Goal: Transaction & Acquisition: Subscribe to service/newsletter

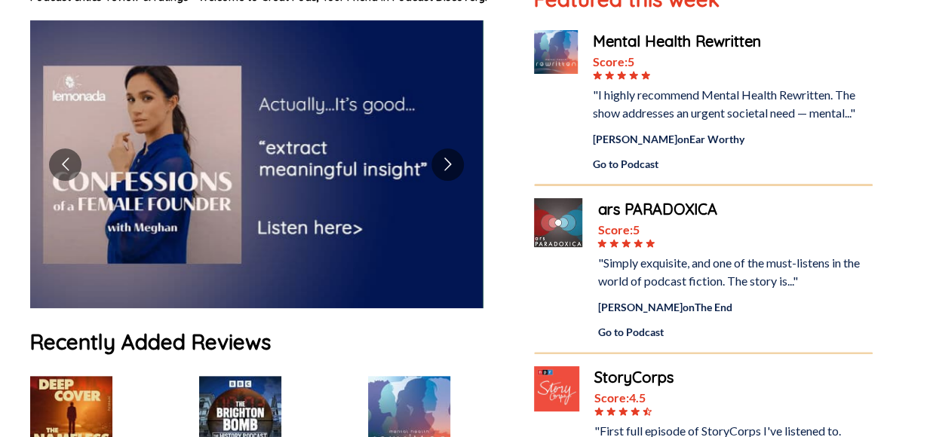
scroll to position [151, 0]
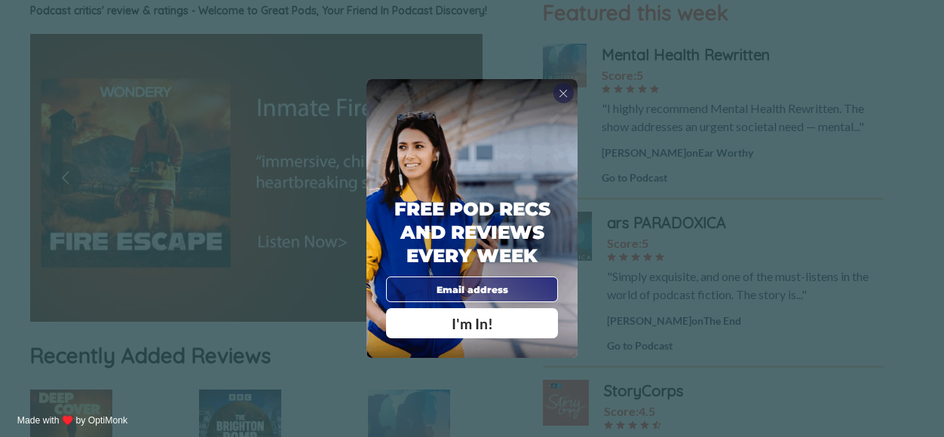
click at [461, 324] on span "I'm In!" at bounding box center [472, 323] width 41 height 17
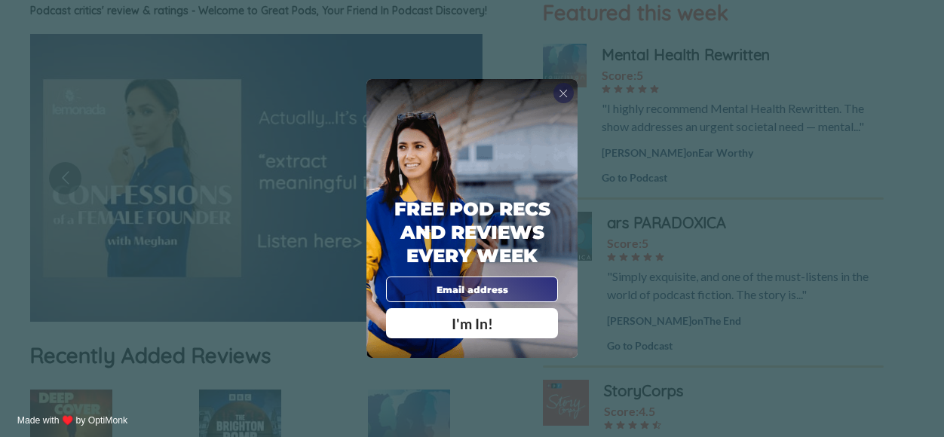
click at [457, 287] on input "email" at bounding box center [472, 289] width 172 height 25
type input "[EMAIL_ADDRESS][DOMAIN_NAME]"
click at [492, 320] on div "I'm In!" at bounding box center [472, 324] width 152 height 14
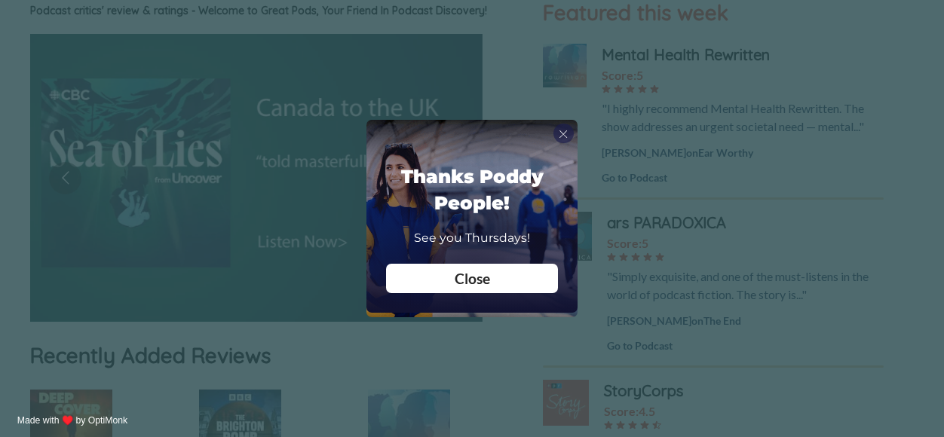
click at [481, 287] on div "Close" at bounding box center [472, 278] width 172 height 29
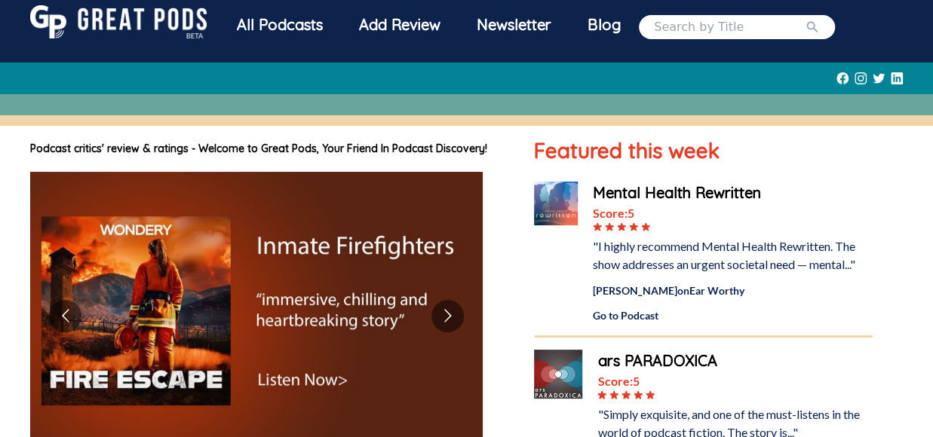
scroll to position [0, 0]
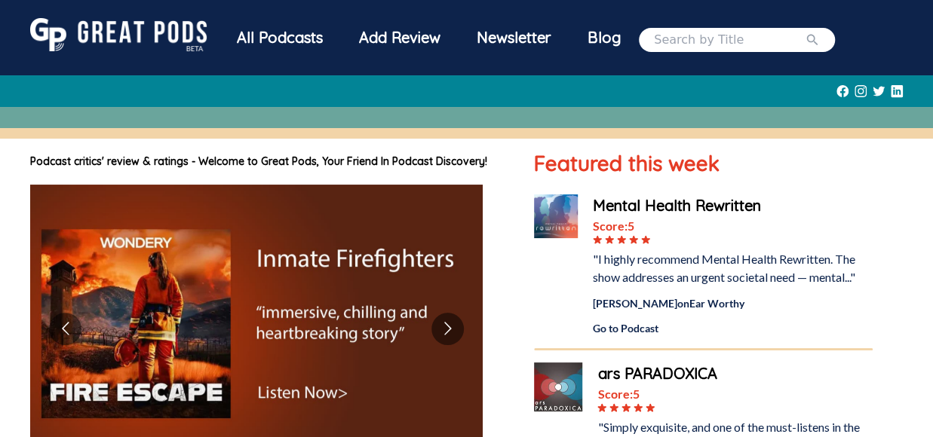
click at [299, 38] on div "All Podcasts" at bounding box center [280, 37] width 122 height 39
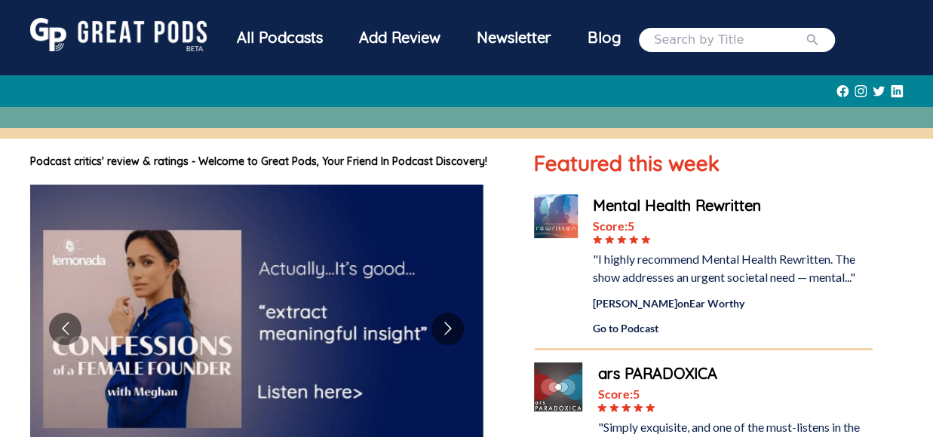
click at [512, 36] on div "Newsletter" at bounding box center [513, 37] width 111 height 39
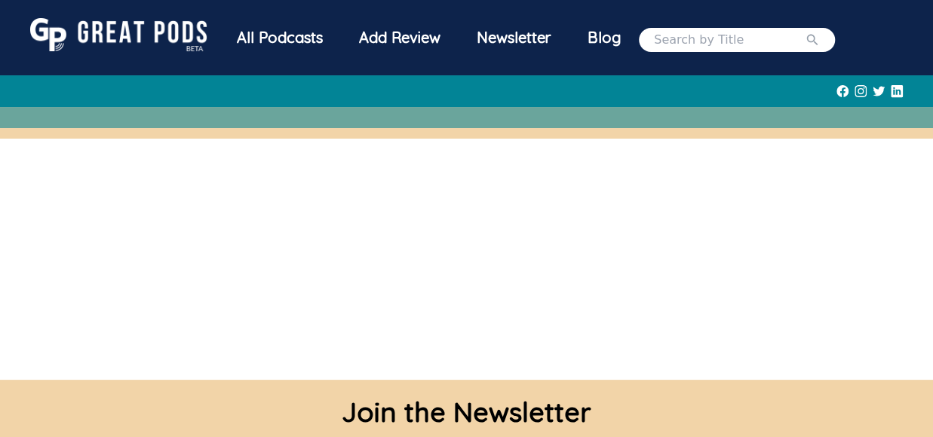
click at [512, 36] on div "Newsletter" at bounding box center [513, 37] width 111 height 39
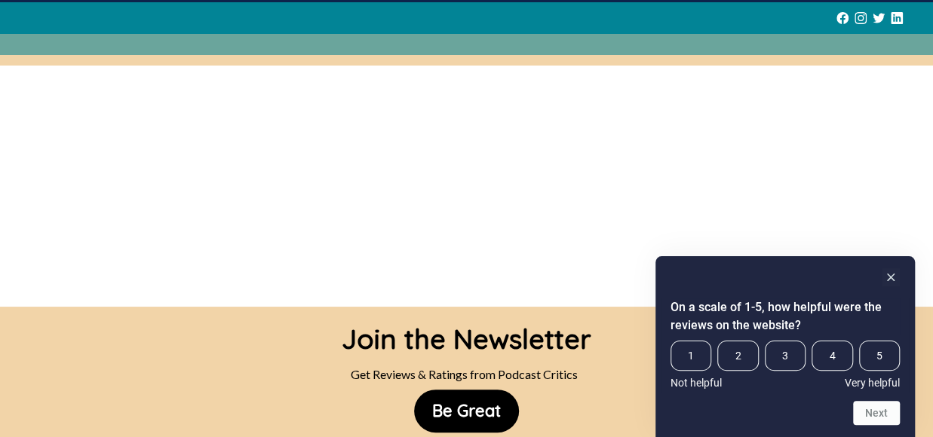
scroll to position [72, 0]
click at [451, 420] on button "Be Great" at bounding box center [466, 412] width 105 height 43
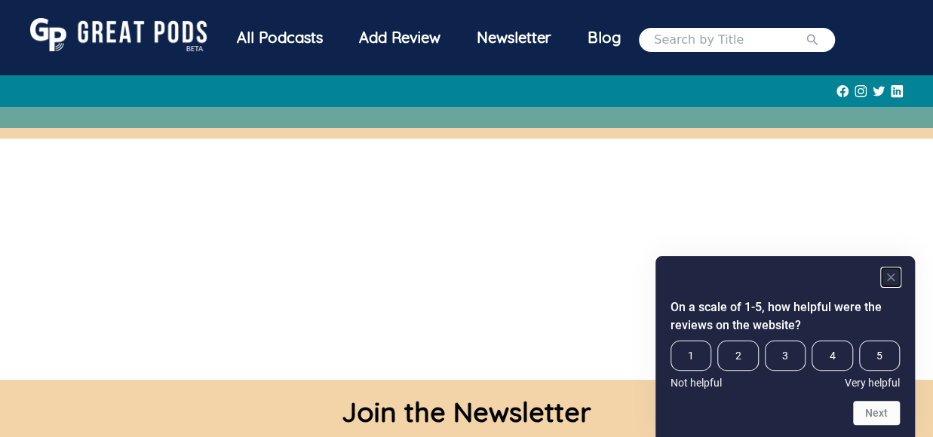
click at [890, 275] on rect "Hide survey" at bounding box center [890, 277] width 18 height 18
